Goal: Information Seeking & Learning: Learn about a topic

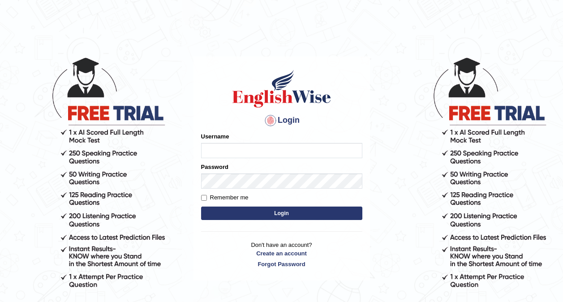
type input "0416031414"
click at [276, 210] on button "Login" at bounding box center [281, 212] width 161 height 13
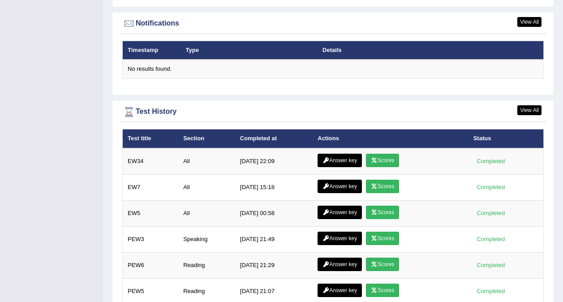
scroll to position [1144, 0]
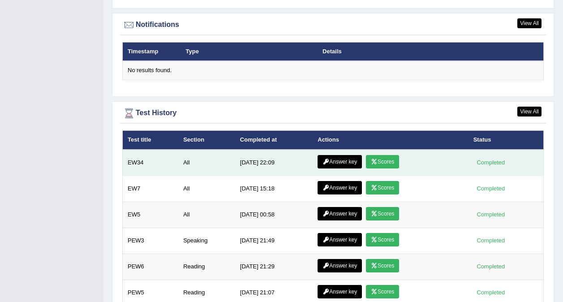
click at [383, 155] on link "Scores" at bounding box center [382, 161] width 33 height 13
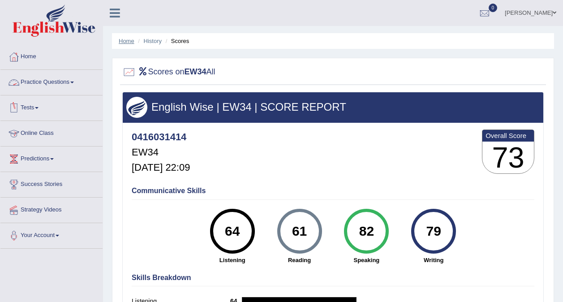
click at [128, 41] on link "Home" at bounding box center [127, 41] width 16 height 7
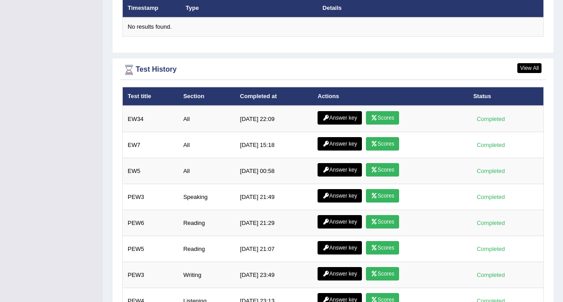
scroll to position [1176, 0]
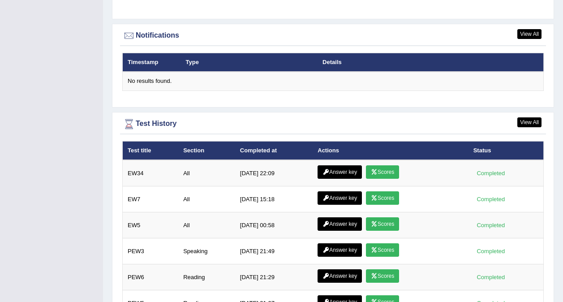
scroll to position [1082, 0]
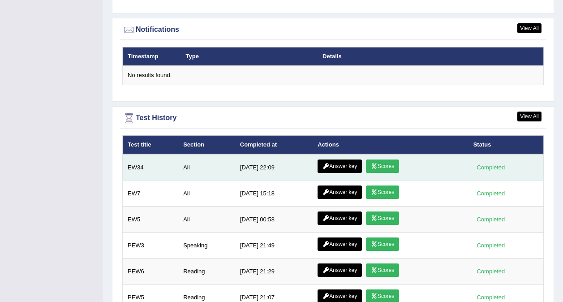
click at [389, 159] on link "Scores" at bounding box center [382, 165] width 33 height 13
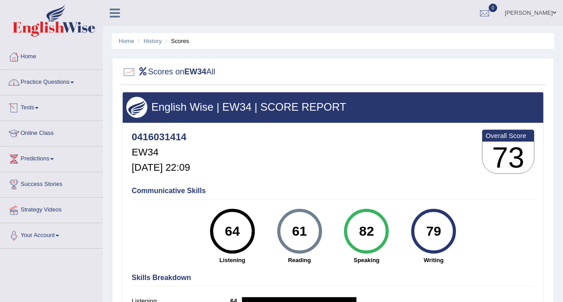
click at [46, 81] on link "Practice Questions" at bounding box center [51, 81] width 102 height 22
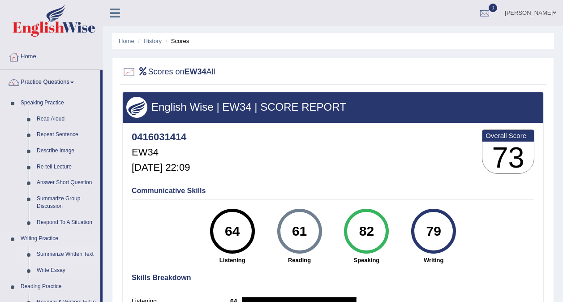
click at [63, 252] on link "Summarize Written Text" at bounding box center [67, 254] width 68 height 16
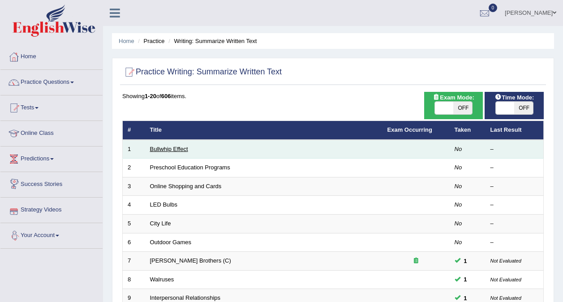
click at [166, 150] on link "Bullwhip Effect" at bounding box center [169, 148] width 38 height 7
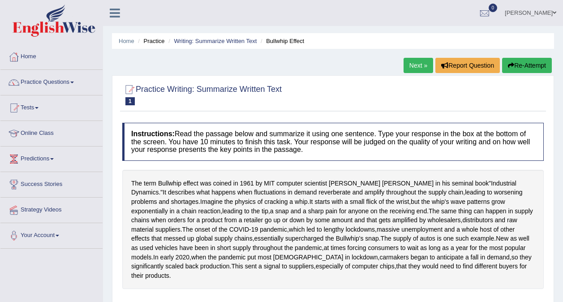
click at [162, 146] on h4 "Instructions: Read the passage below and summarize it using one sentence. Type …" at bounding box center [332, 142] width 421 height 38
click at [162, 147] on h4 "Instructions: Read the passage below and summarize it using one sentence. Type …" at bounding box center [332, 142] width 421 height 38
click at [155, 166] on div "Instructions: Read the passage below and summarize it using one sentence. Type …" at bounding box center [333, 263] width 426 height 291
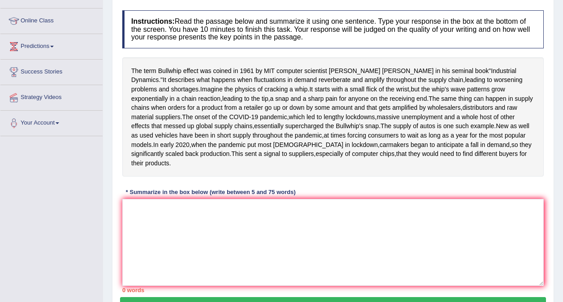
scroll to position [134, 0]
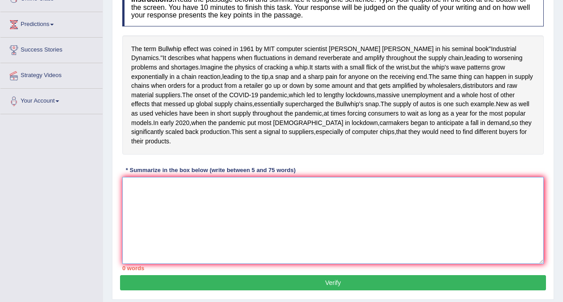
click at [168, 222] on textarea at bounding box center [332, 220] width 421 height 87
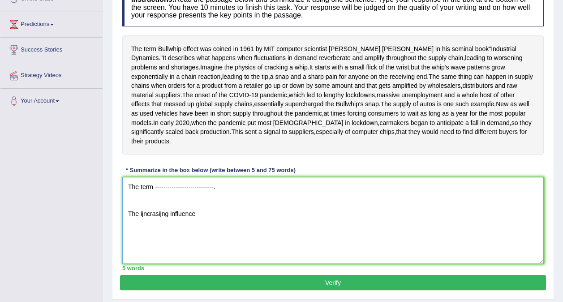
drag, startPoint x: 128, startPoint y: 247, endPoint x: 211, endPoint y: 251, distance: 82.9
click at [211, 251] on textarea "The term ----------------------------. The ijncrasijng influence" at bounding box center [332, 220] width 421 height 87
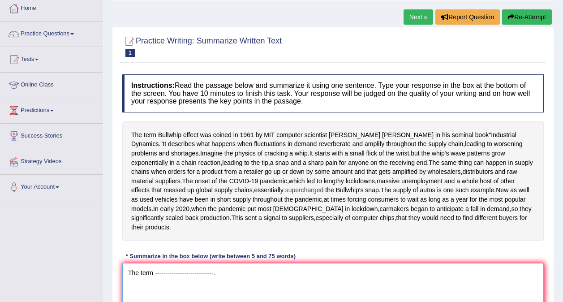
scroll to position [0, 0]
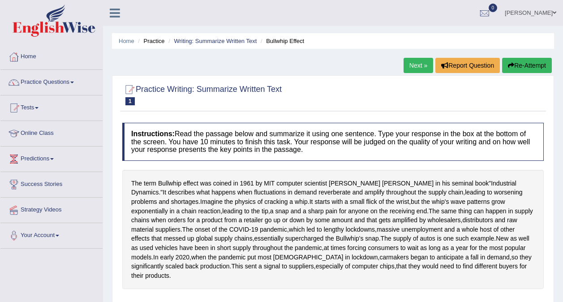
type textarea "The term ----------------------------."
click at [410, 64] on link "Next »" at bounding box center [418, 65] width 30 height 15
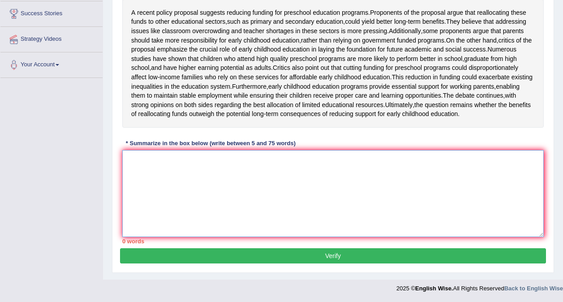
click at [261, 205] on textarea at bounding box center [332, 193] width 421 height 87
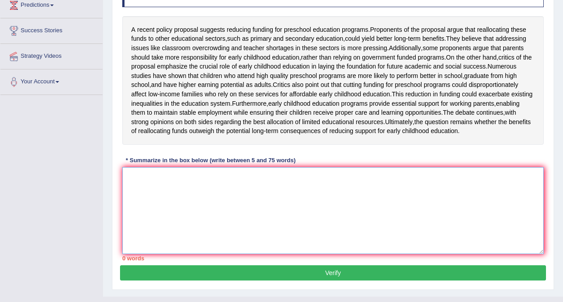
paste textarea "The ijncrasijng influence"
type textarea "The ijncrasijng influence"
